Goal: Find specific page/section: Find specific page/section

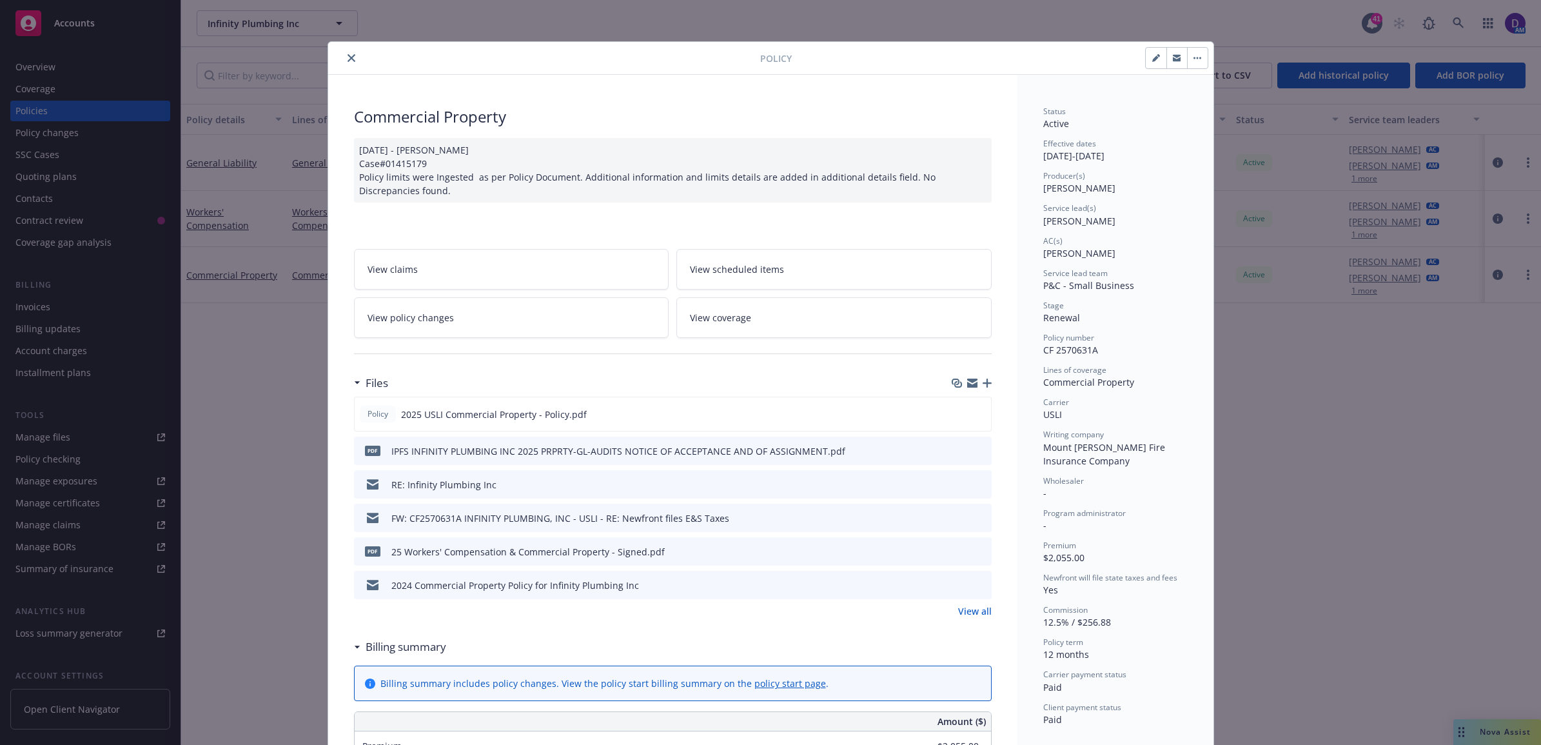
click at [347, 52] on button "close" at bounding box center [351, 57] width 15 height 15
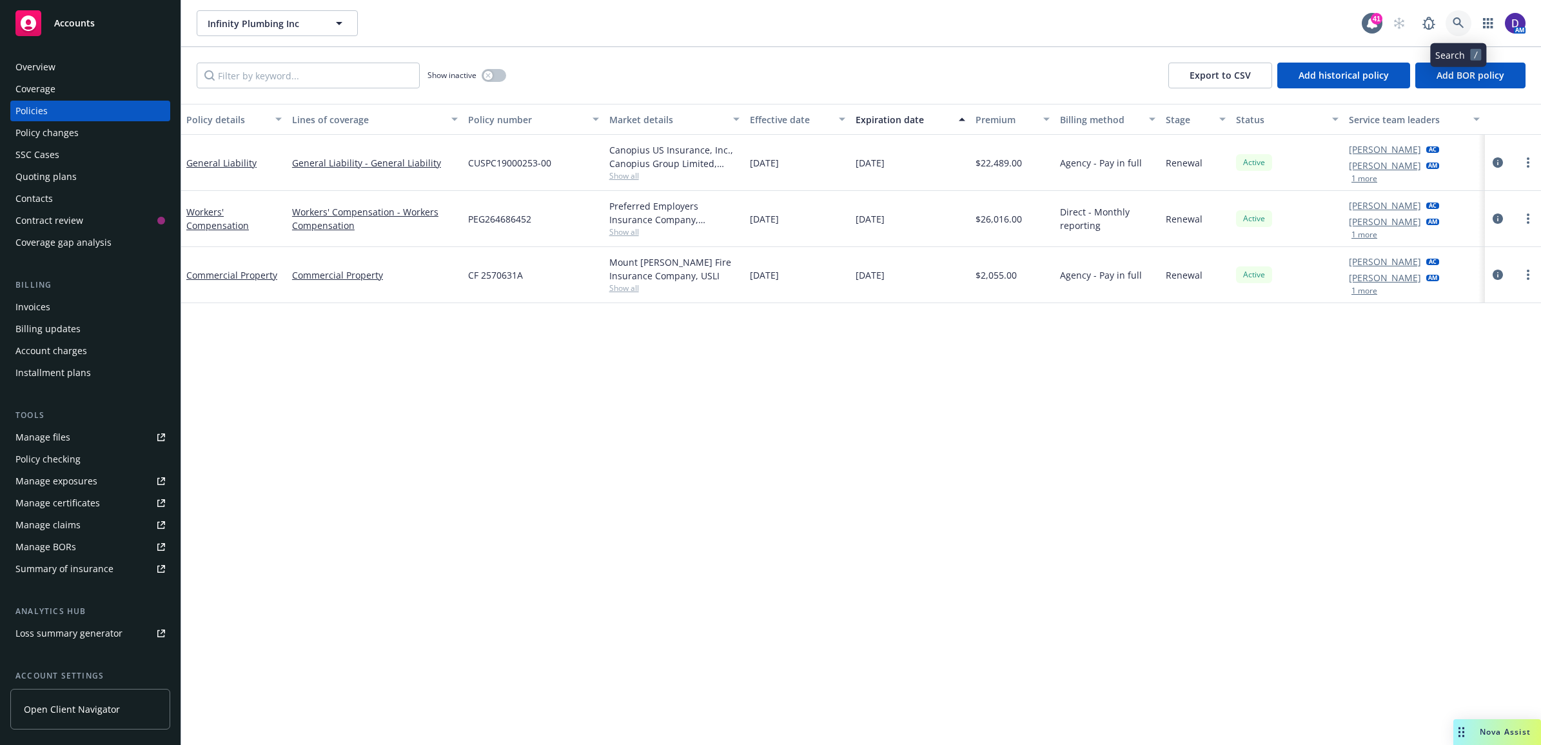
click at [1458, 26] on icon at bounding box center [1459, 23] width 12 height 12
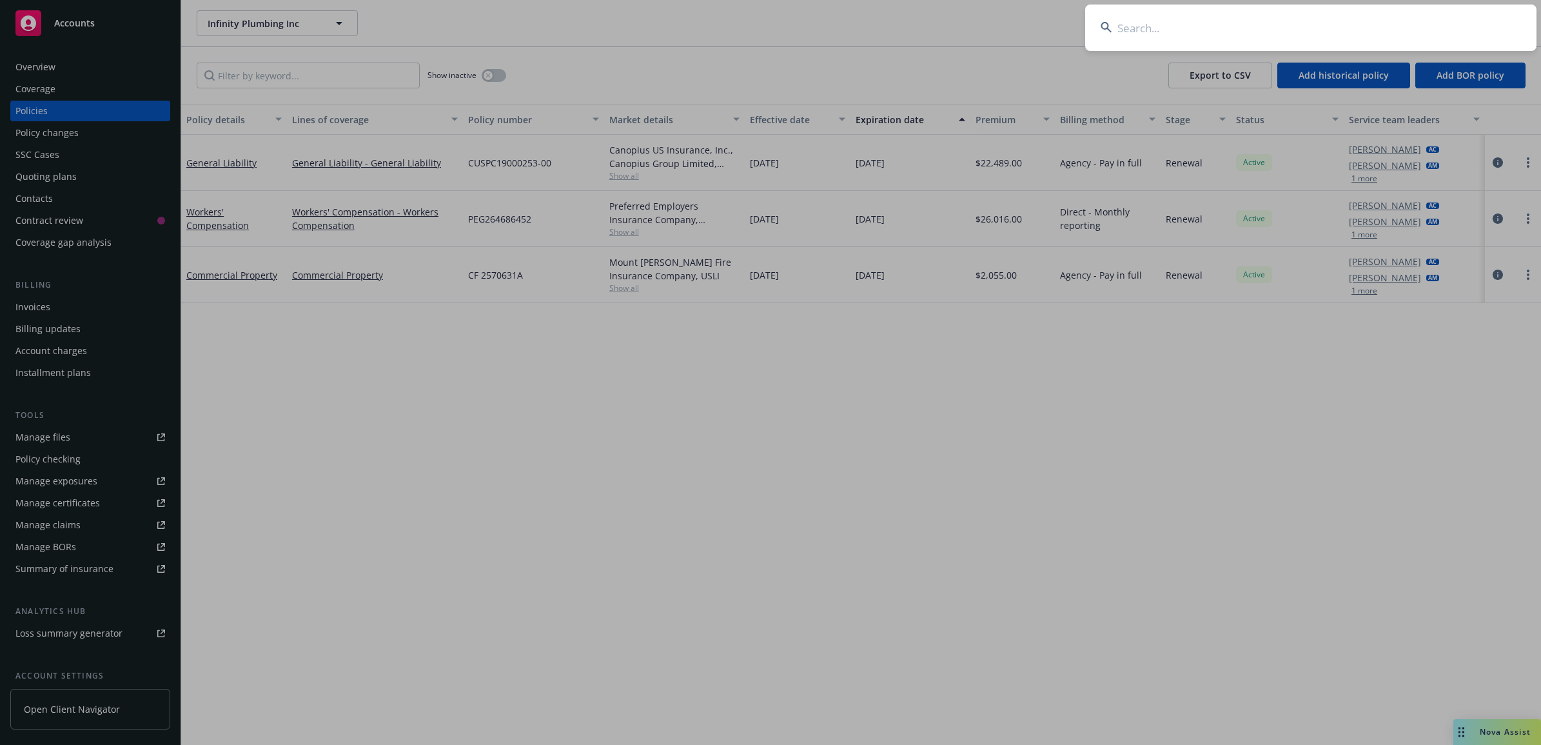
type input "f"
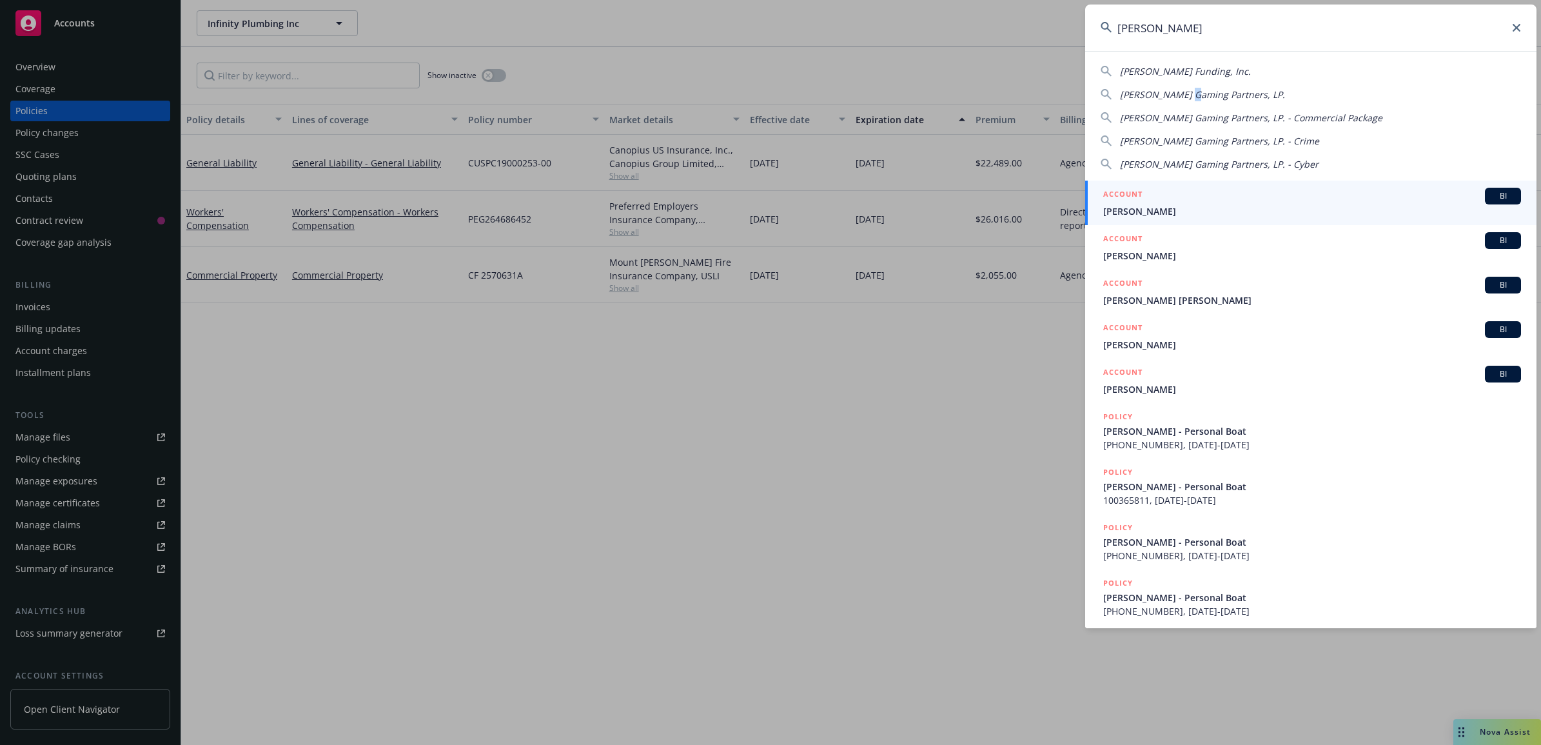
click at [1182, 87] on div "[PERSON_NAME] Funding, Inc. [PERSON_NAME] Gaming Partners, LP. [PERSON_NAME] Ga…" at bounding box center [1310, 115] width 451 height 112
click at [1188, 88] on span "[PERSON_NAME] Gaming Partners, LP." at bounding box center [1202, 94] width 165 height 12
type input "[PERSON_NAME] Gaming Partners, LP."
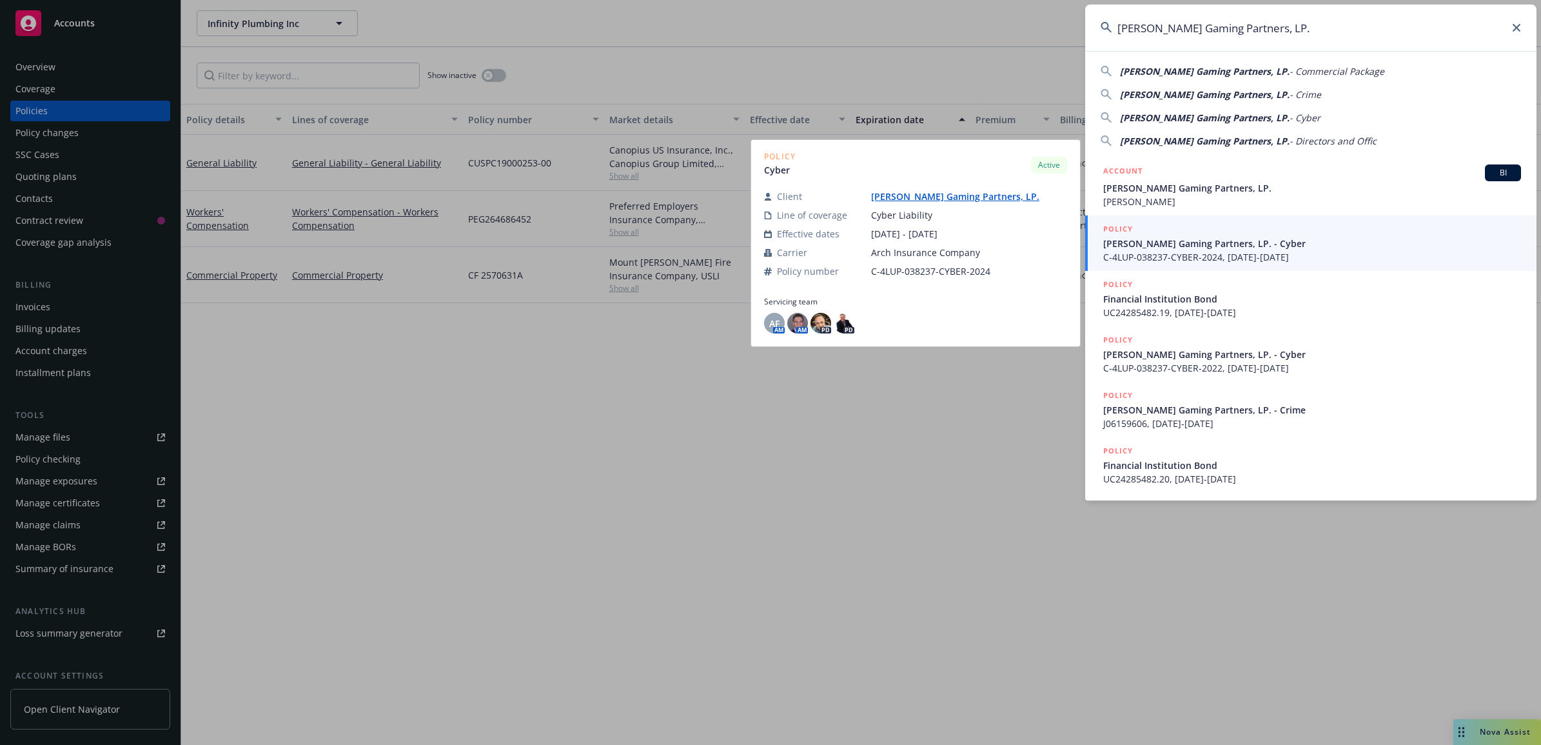
click at [1116, 258] on span "C-4LUP-038237-CYBER-2024, [DATE]-[DATE]" at bounding box center [1313, 257] width 418 height 14
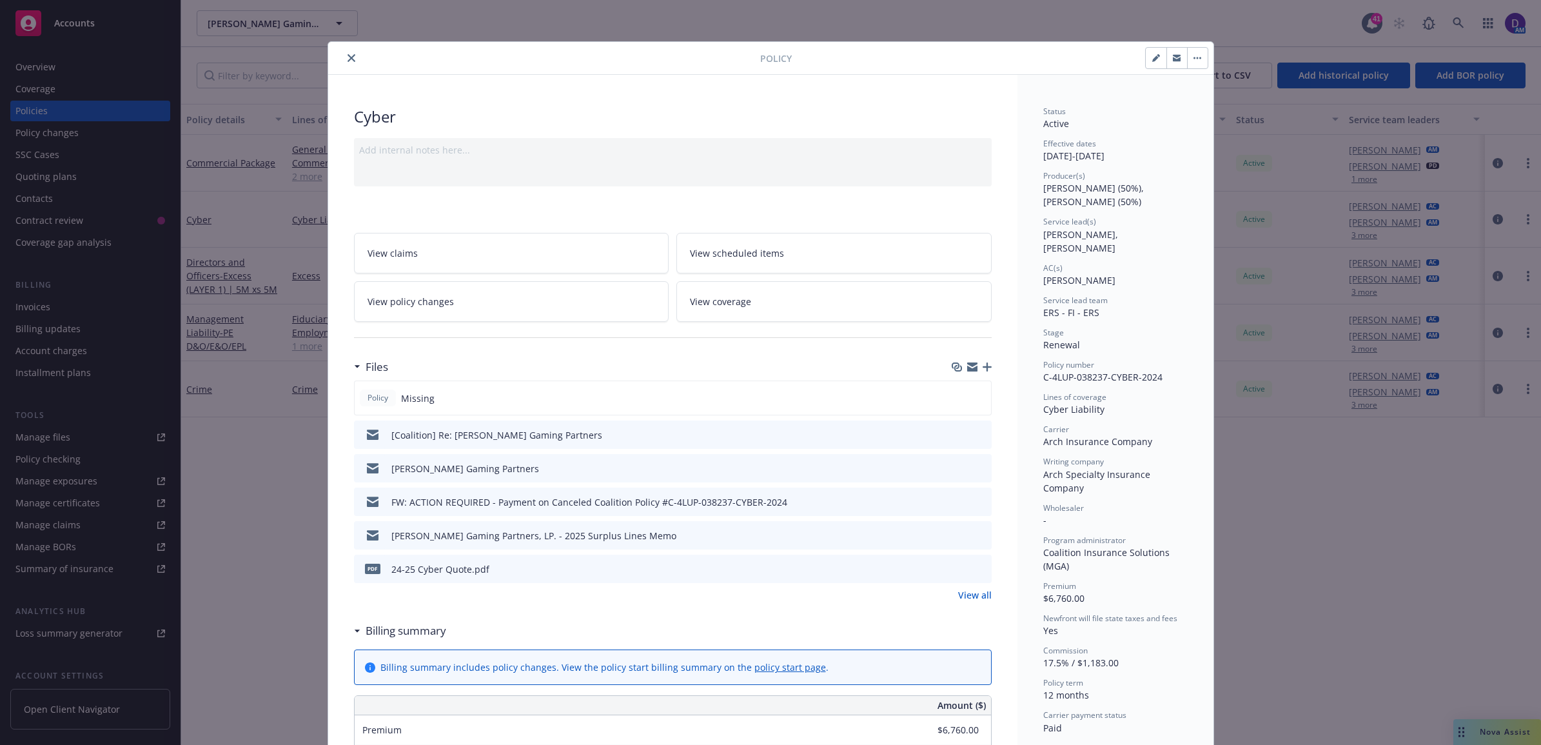
click at [974, 539] on icon "preview file" at bounding box center [980, 534] width 12 height 9
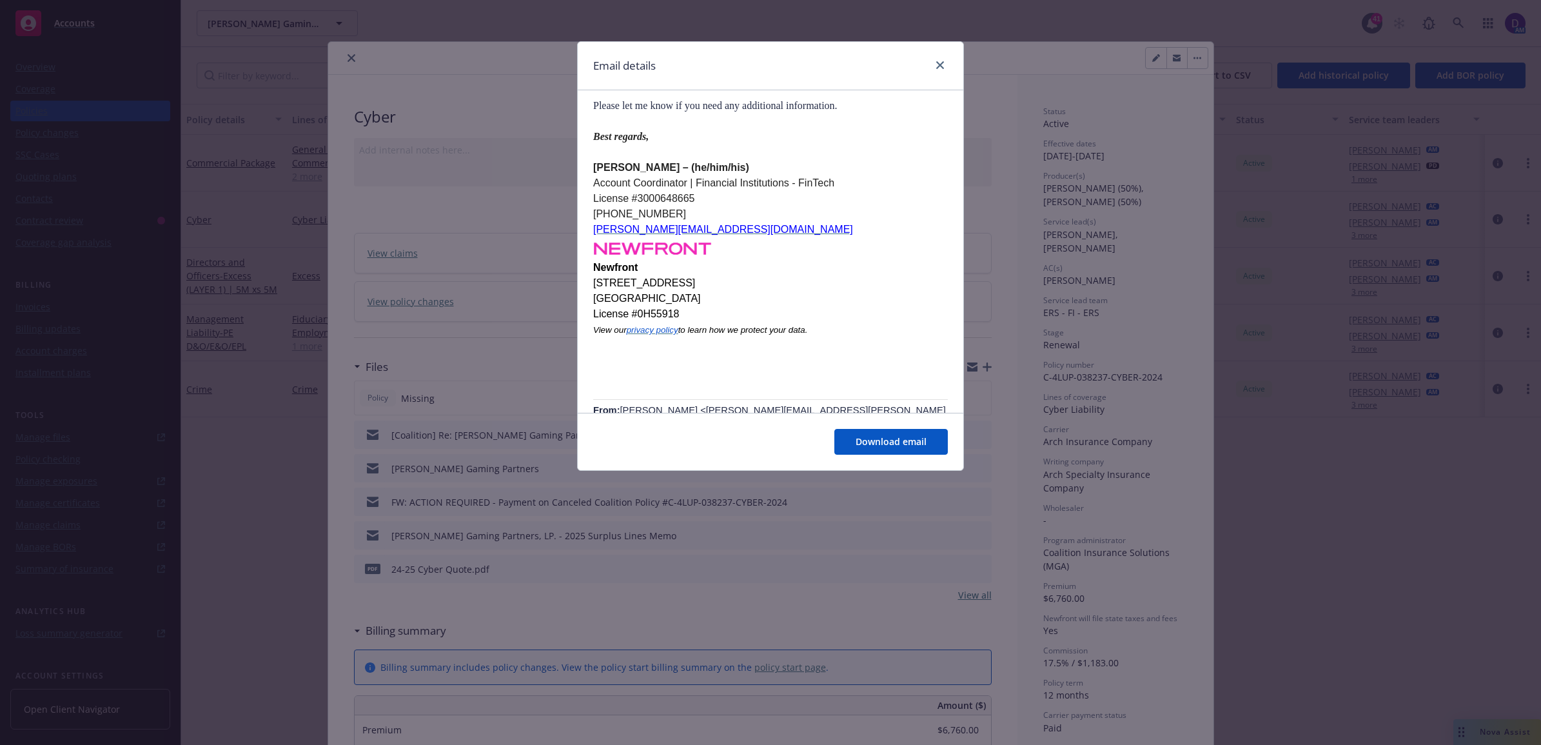
scroll to position [484, 0]
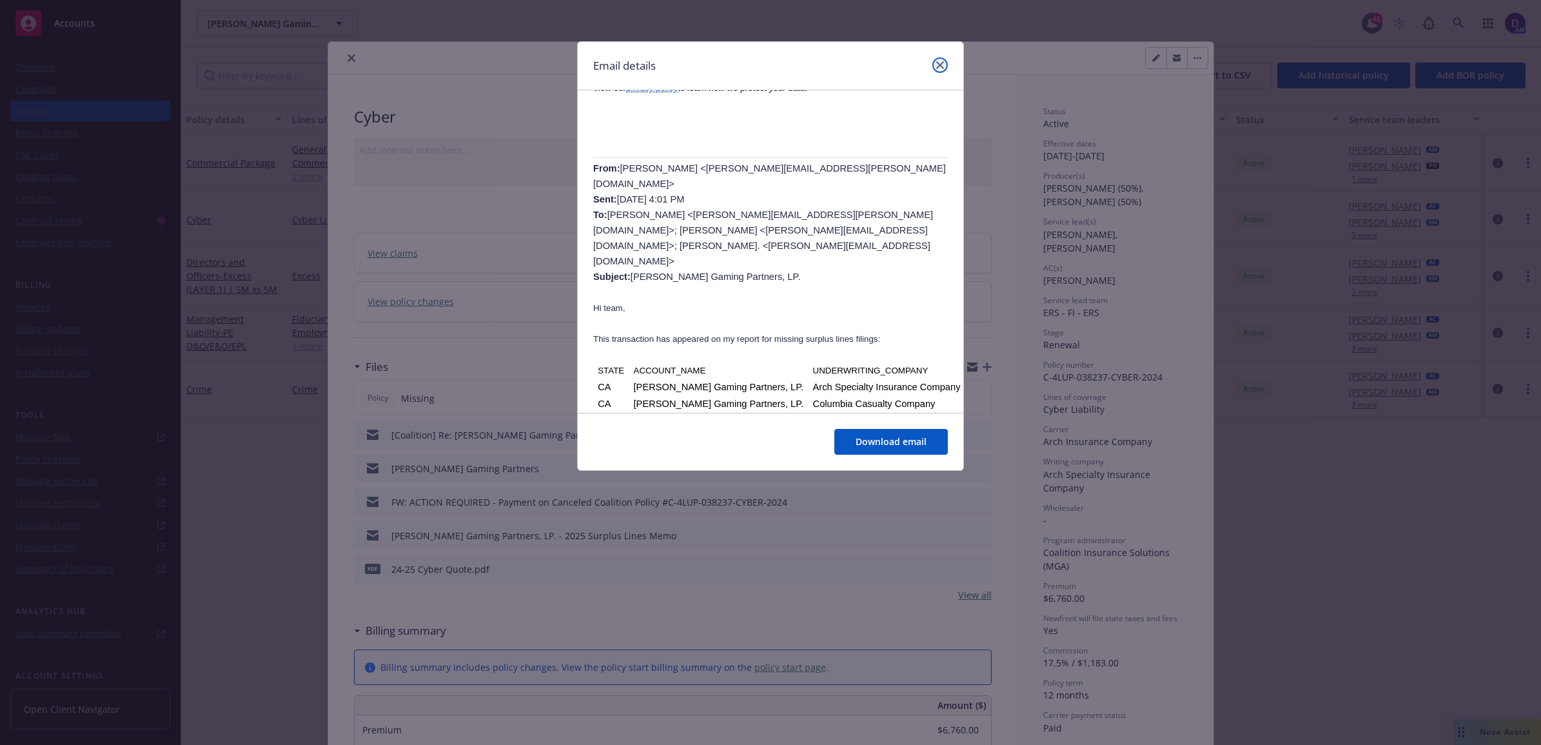
click at [946, 66] on link "close" at bounding box center [940, 64] width 15 height 15
